Goal: Obtain resource: Download file/media

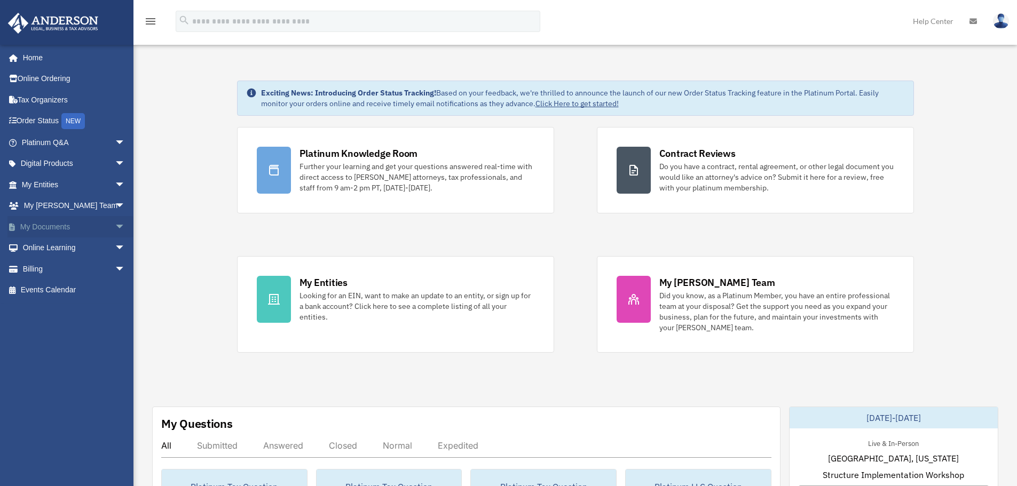
click at [115, 224] on span "arrow_drop_down" at bounding box center [125, 227] width 21 height 22
click at [46, 247] on link "Box" at bounding box center [78, 248] width 127 height 21
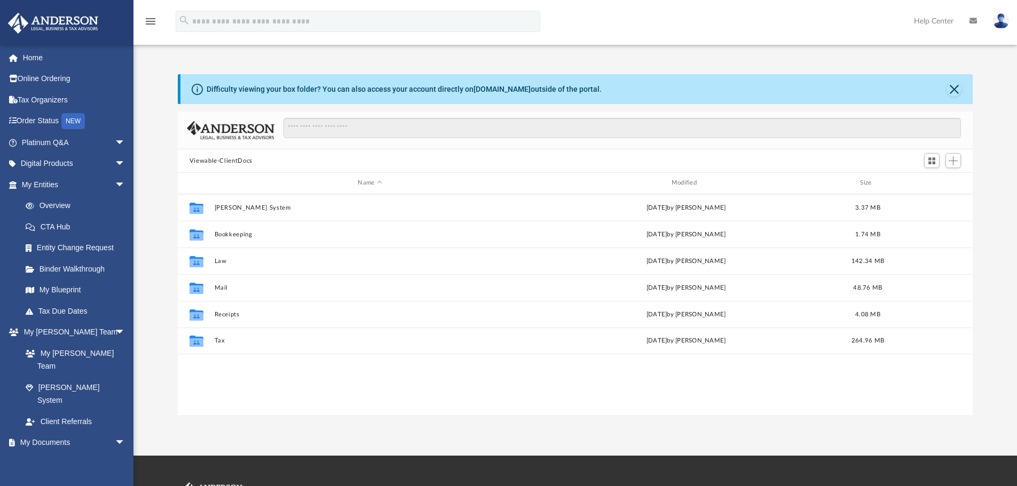
scroll to position [235, 787]
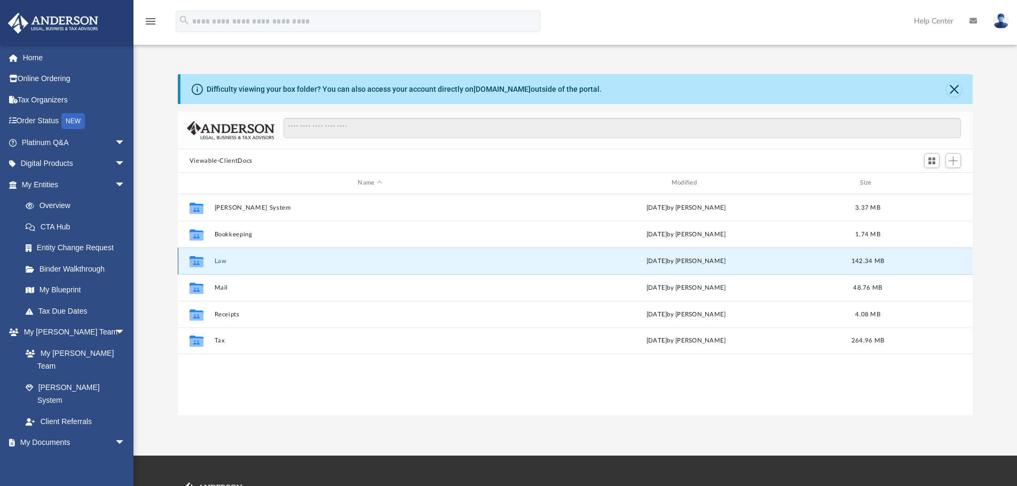
click at [220, 262] on button "Law" at bounding box center [369, 261] width 311 height 7
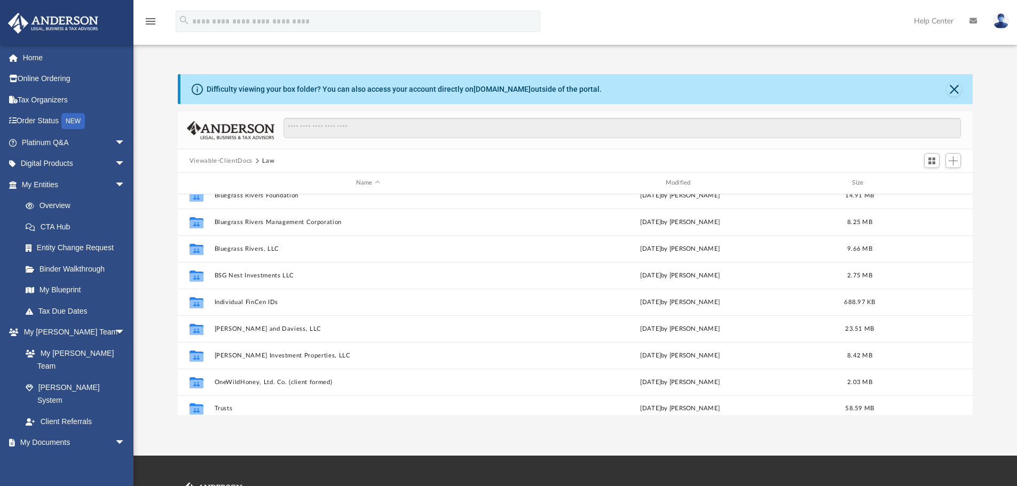
scroll to position [99, 0]
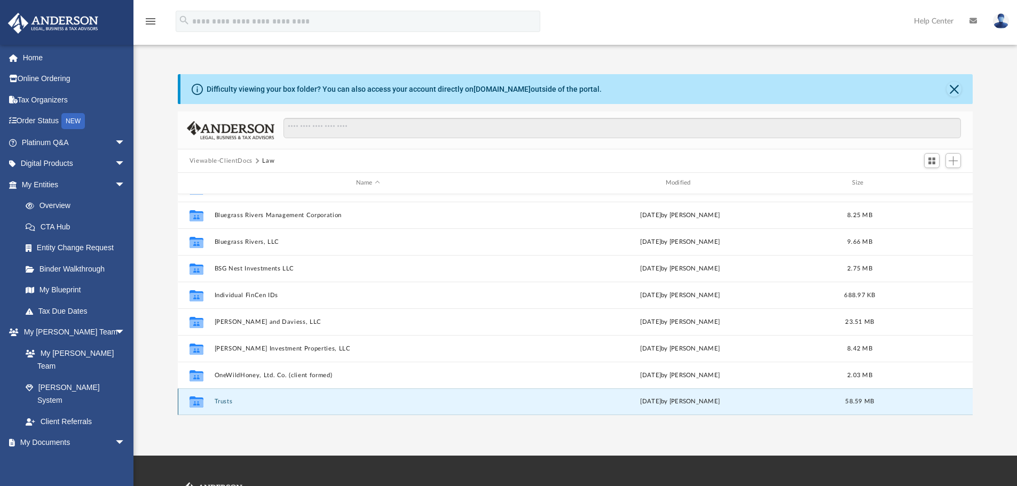
click at [222, 400] on button "Trusts" at bounding box center [367, 401] width 307 height 7
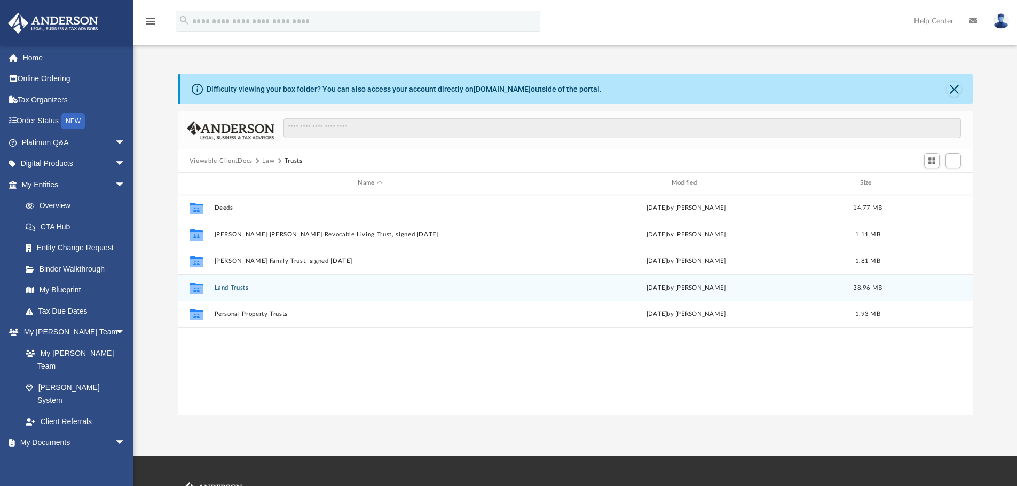
scroll to position [0, 0]
click at [225, 285] on button "Land Trusts" at bounding box center [369, 287] width 311 height 7
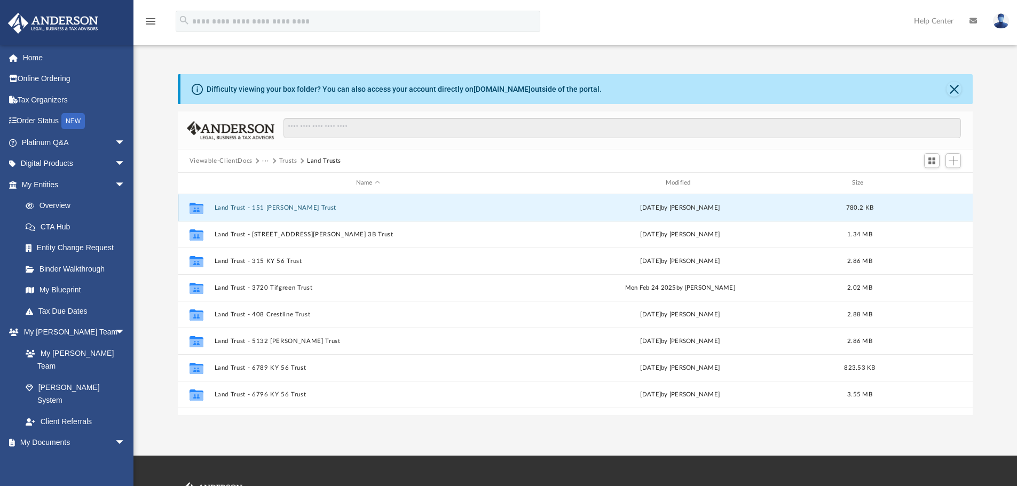
click at [247, 209] on button "Land Trust - 151 Webster Trust" at bounding box center [367, 207] width 307 height 7
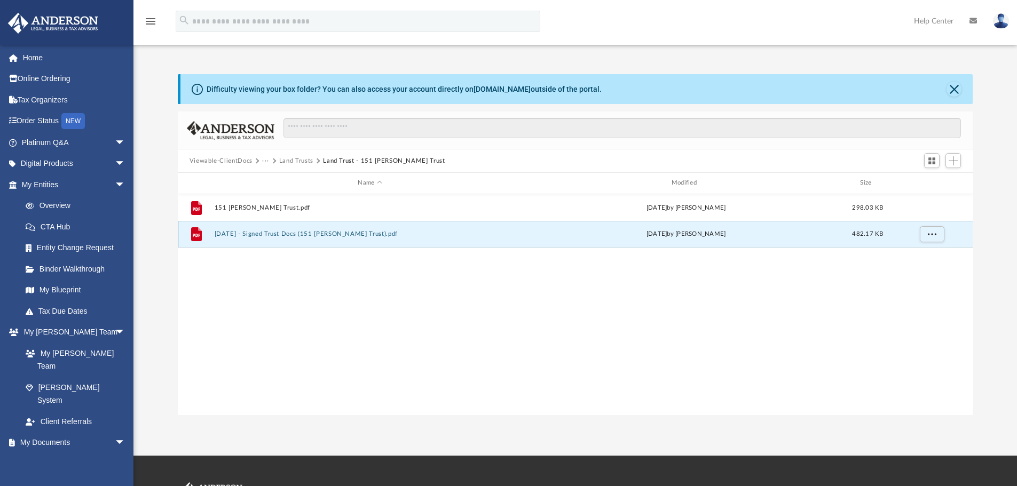
click at [276, 235] on button "2025.09.16 - Signed Trust Docs (151 Webster Trust).pdf" at bounding box center [369, 234] width 311 height 7
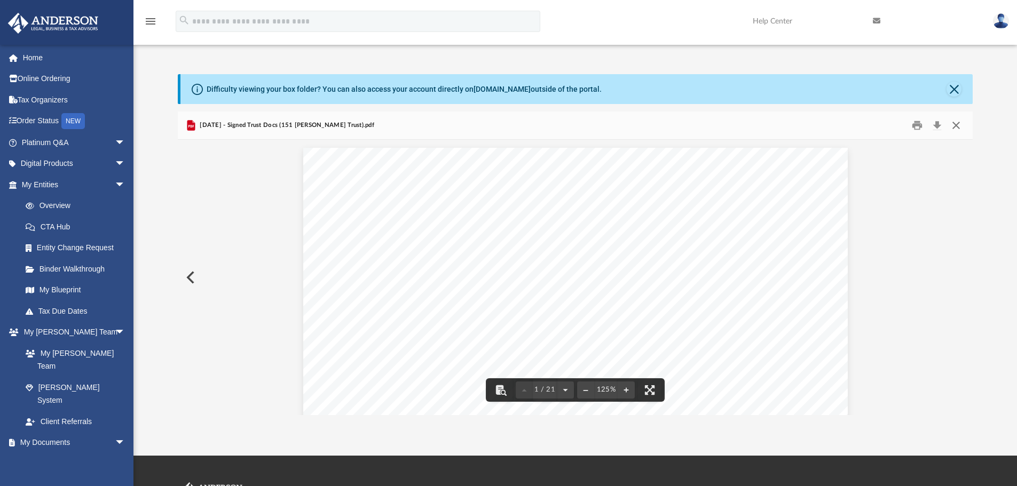
click at [957, 121] on button "Close" at bounding box center [955, 125] width 19 height 17
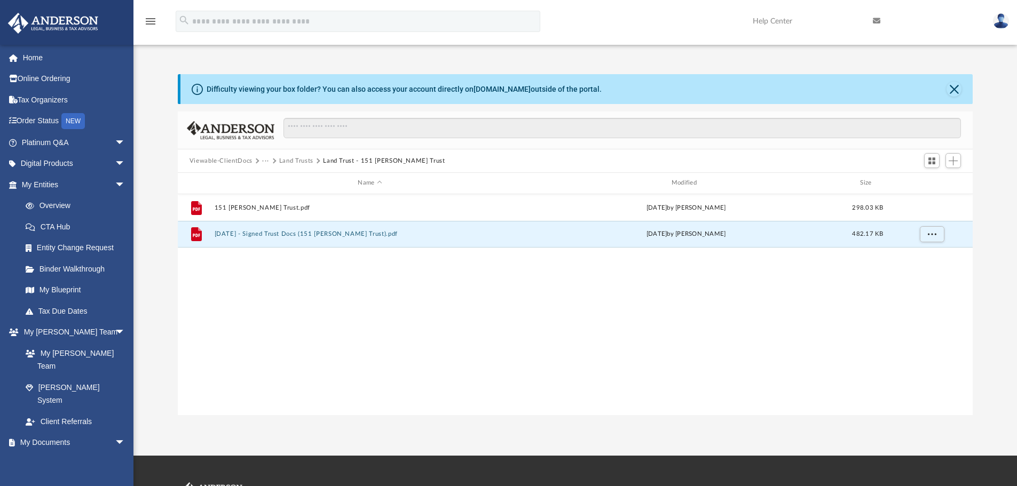
click at [295, 161] on button "Land Trusts" at bounding box center [296, 161] width 34 height 10
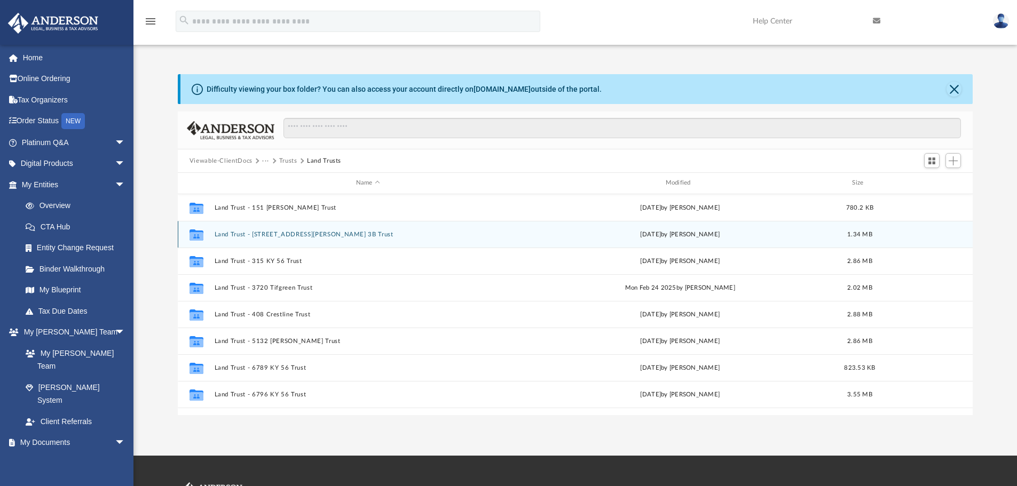
click at [253, 237] on button "Land Trust - 201 Saint Ann 3B Trust" at bounding box center [367, 234] width 307 height 7
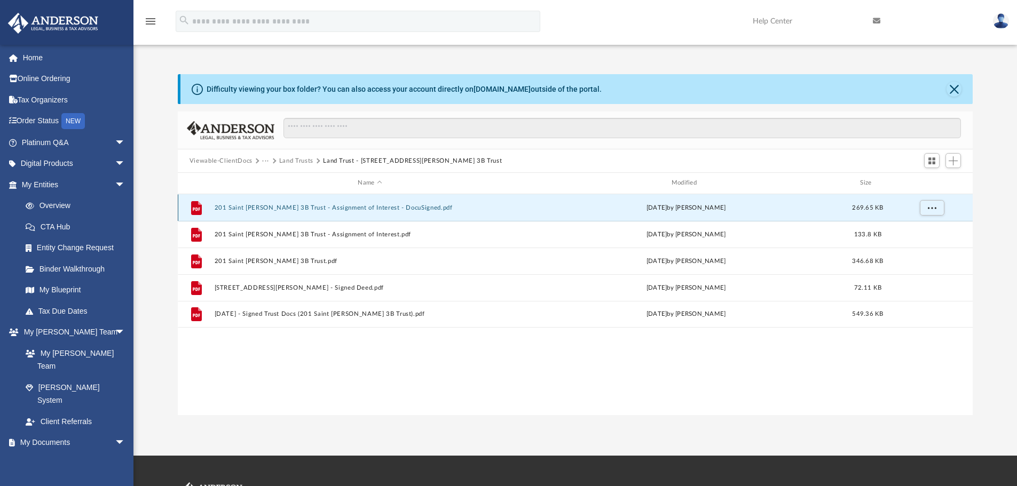
click at [315, 209] on button "201 Saint Ann 3B Trust - Assignment of Interest - DocuSigned.pdf" at bounding box center [369, 207] width 311 height 7
